Goal: Check status: Check status

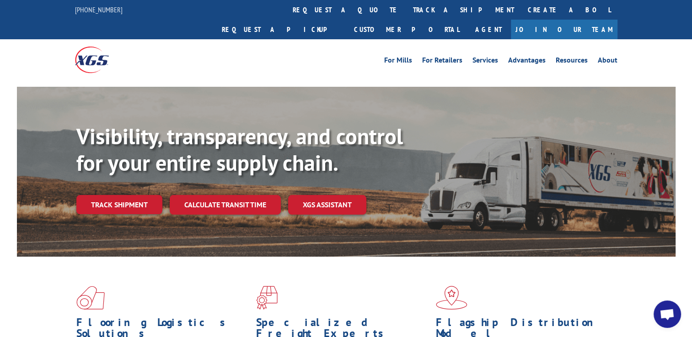
scroll to position [113, 0]
click at [406, 6] on link "track a shipment" at bounding box center [463, 10] width 115 height 20
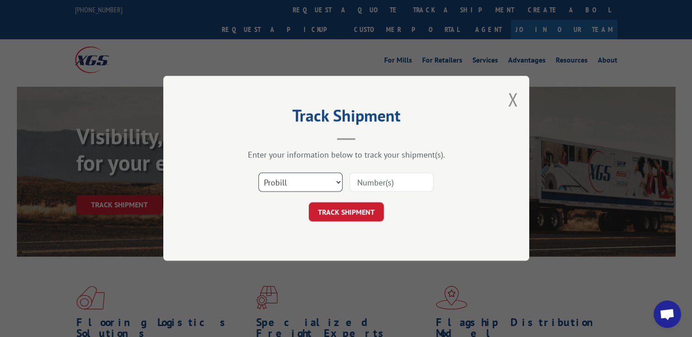
click at [310, 176] on select "Select category... Probill BOL PO" at bounding box center [300, 182] width 84 height 19
select select "bol"
click at [258, 173] on select "Select category... Probill BOL PO" at bounding box center [300, 182] width 84 height 19
click at [403, 183] on input at bounding box center [391, 182] width 84 height 19
type input "2556829"
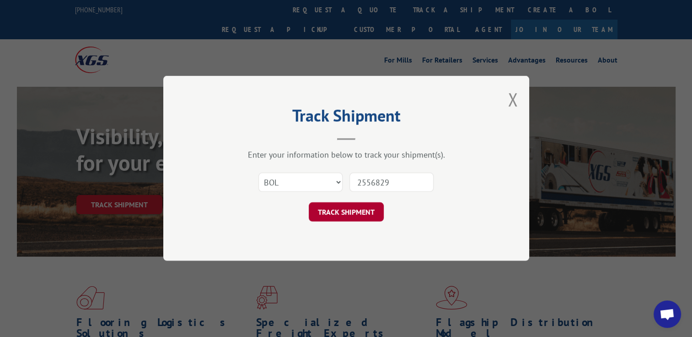
click at [373, 203] on button "TRACK SHIPMENT" at bounding box center [346, 212] width 75 height 19
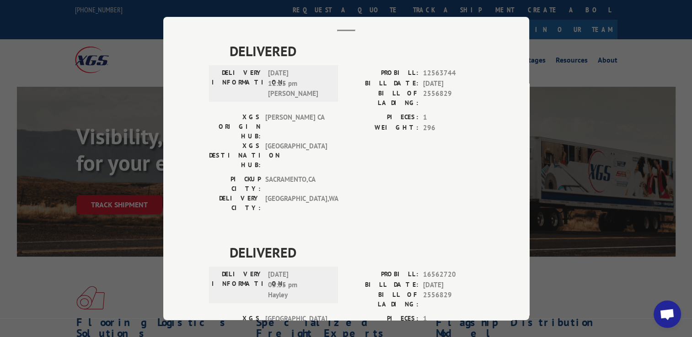
scroll to position [137, 0]
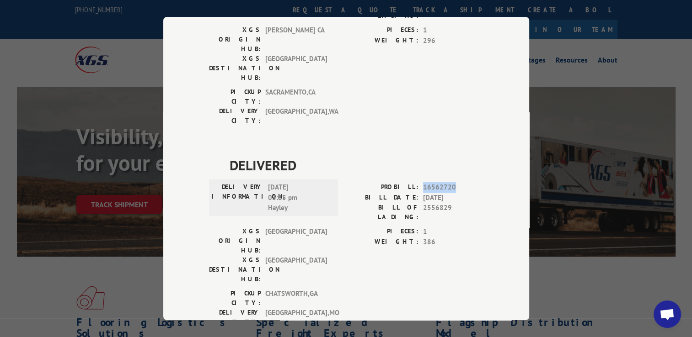
drag, startPoint x: 451, startPoint y: 134, endPoint x: 419, endPoint y: 137, distance: 32.6
click at [419, 182] on div "PROBILL: 16562720" at bounding box center [414, 187] width 137 height 11
copy span "16562720"
click at [419, 182] on div "PROBILL: 16562720" at bounding box center [414, 187] width 137 height 11
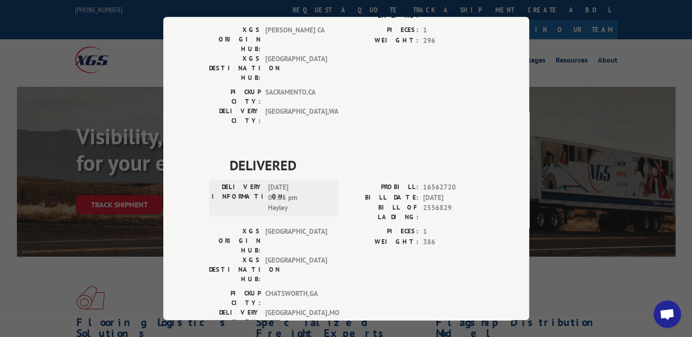
click at [551, 54] on div "Track Shipment DELIVERED DELIVERY INFORMATION: [DATE] 12:25 pm [PERSON_NAME]: 1…" at bounding box center [346, 168] width 692 height 337
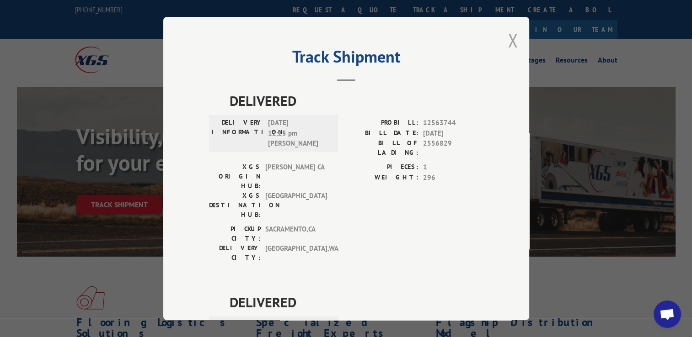
click at [511, 39] on button "Close modal" at bounding box center [513, 40] width 10 height 24
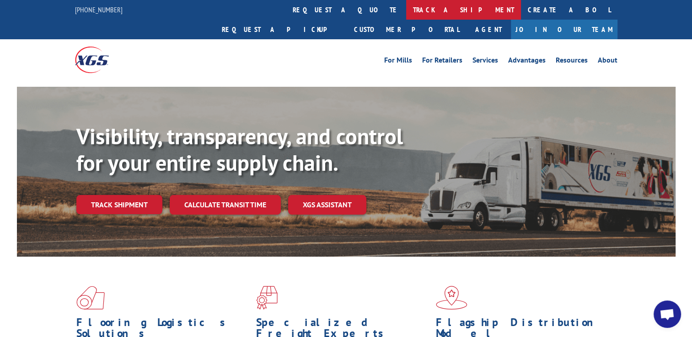
click at [406, 8] on link "track a shipment" at bounding box center [463, 10] width 115 height 20
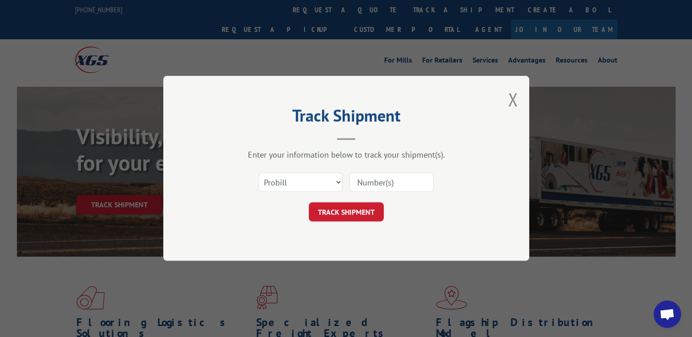
click at [470, 15] on div "Track Shipment Enter your information below to track your shipment(s). Select c…" at bounding box center [346, 168] width 692 height 337
click at [473, 13] on div "Track Shipment Enter your information below to track your shipment(s). Select c…" at bounding box center [346, 168] width 692 height 337
click at [507, 5] on div "Track Shipment Enter your information below to track your shipment(s). Select c…" at bounding box center [346, 168] width 692 height 337
click at [513, 105] on button "Close modal" at bounding box center [513, 99] width 10 height 24
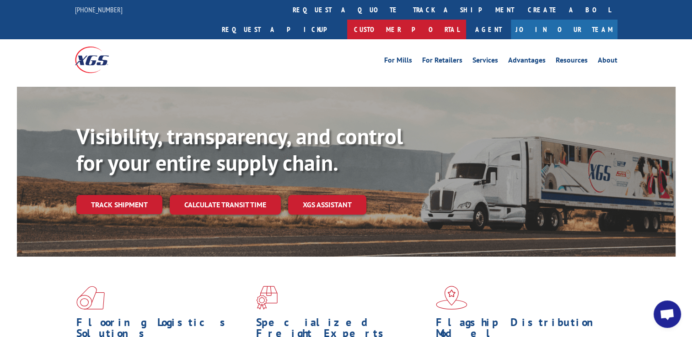
click at [466, 20] on link "Customer Portal" at bounding box center [406, 30] width 119 height 20
